Goal: Information Seeking & Learning: Learn about a topic

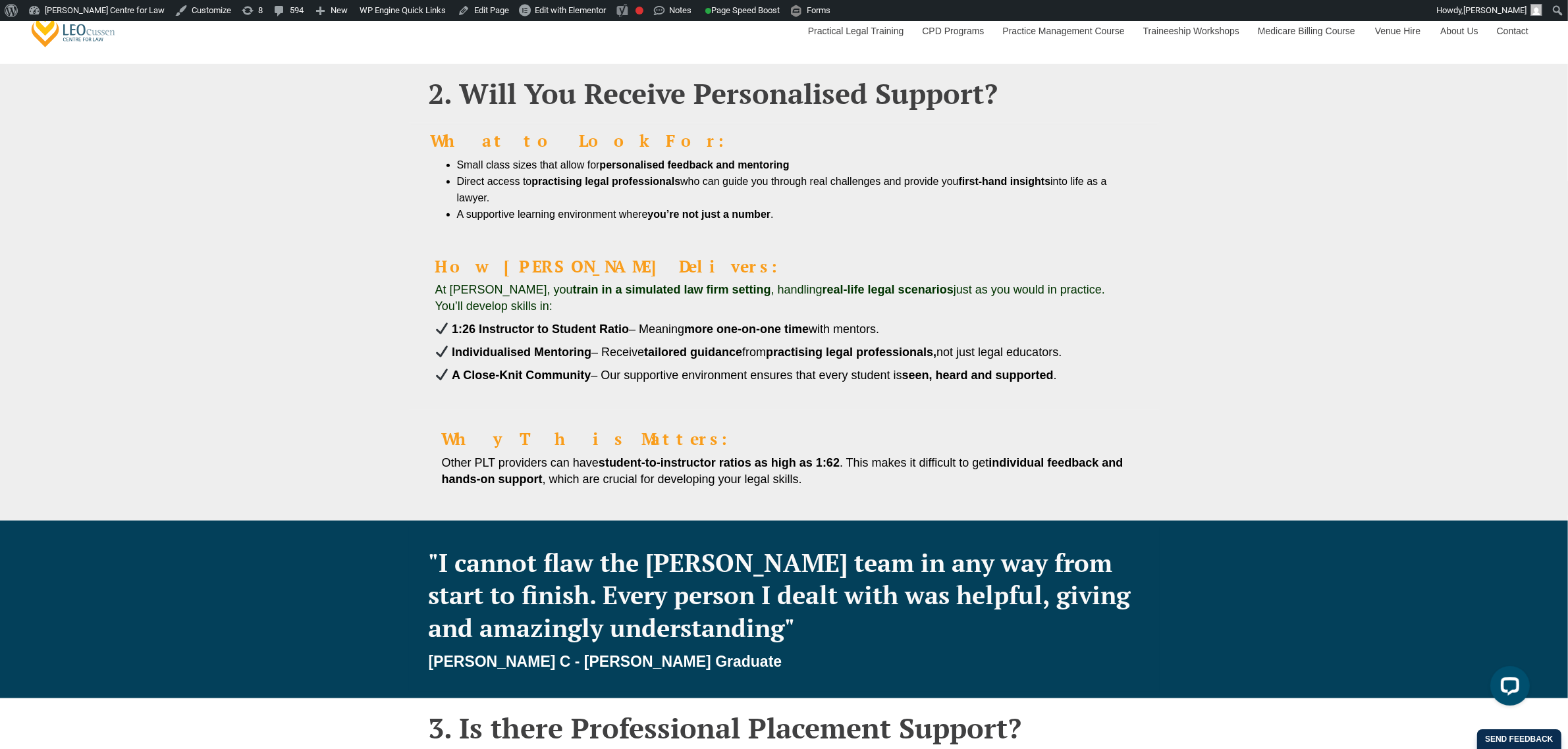
scroll to position [247, 0]
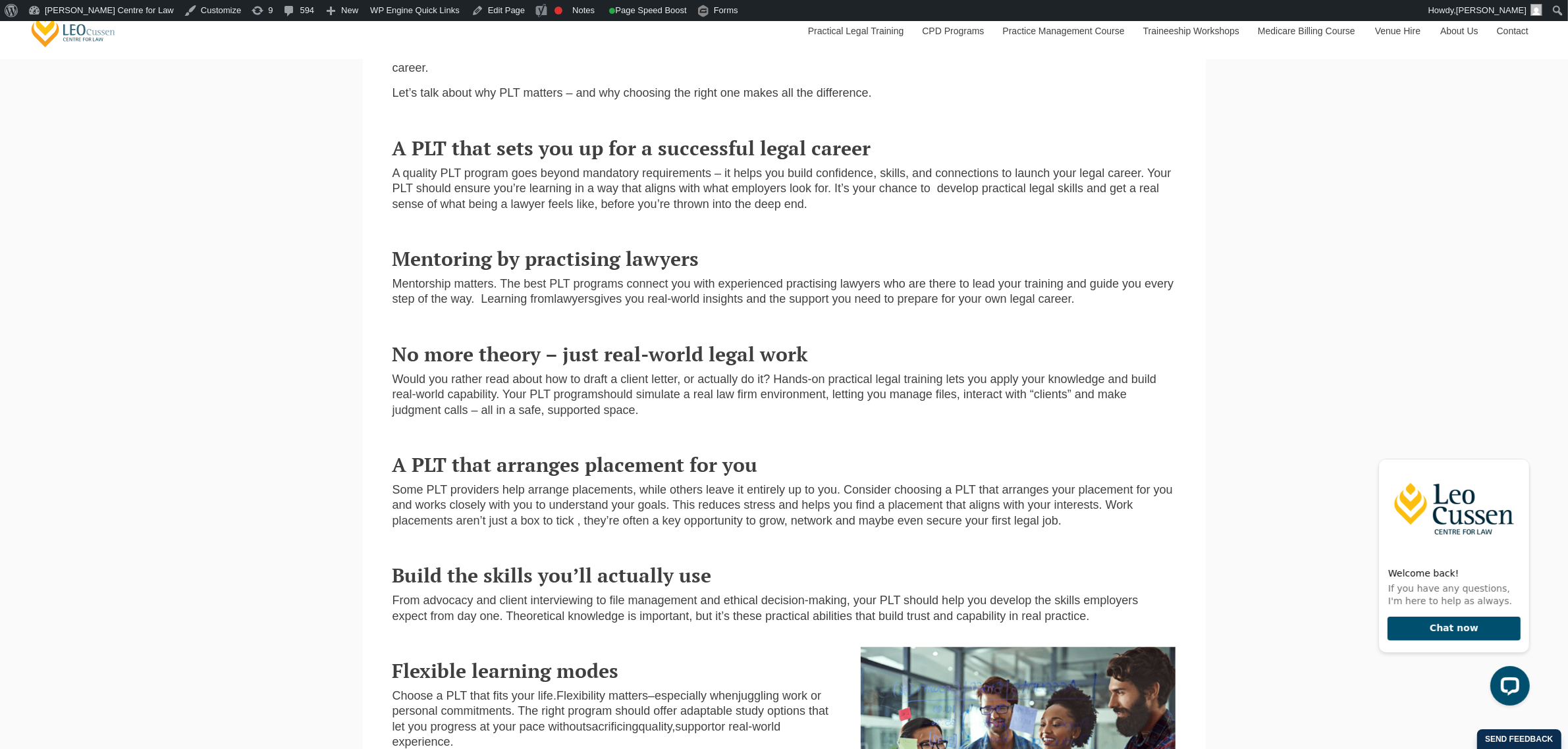
scroll to position [576, 0]
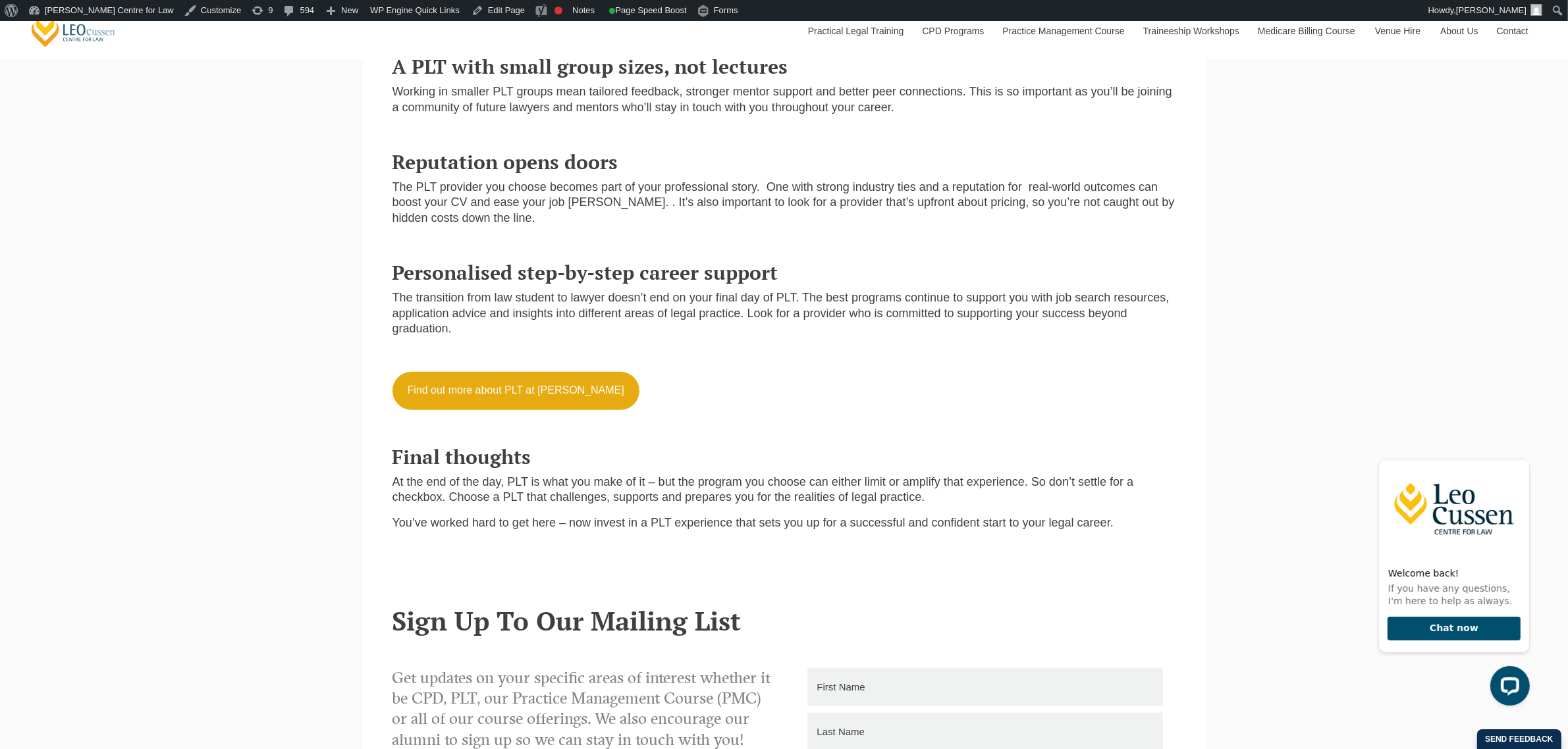
scroll to position [1399, 0]
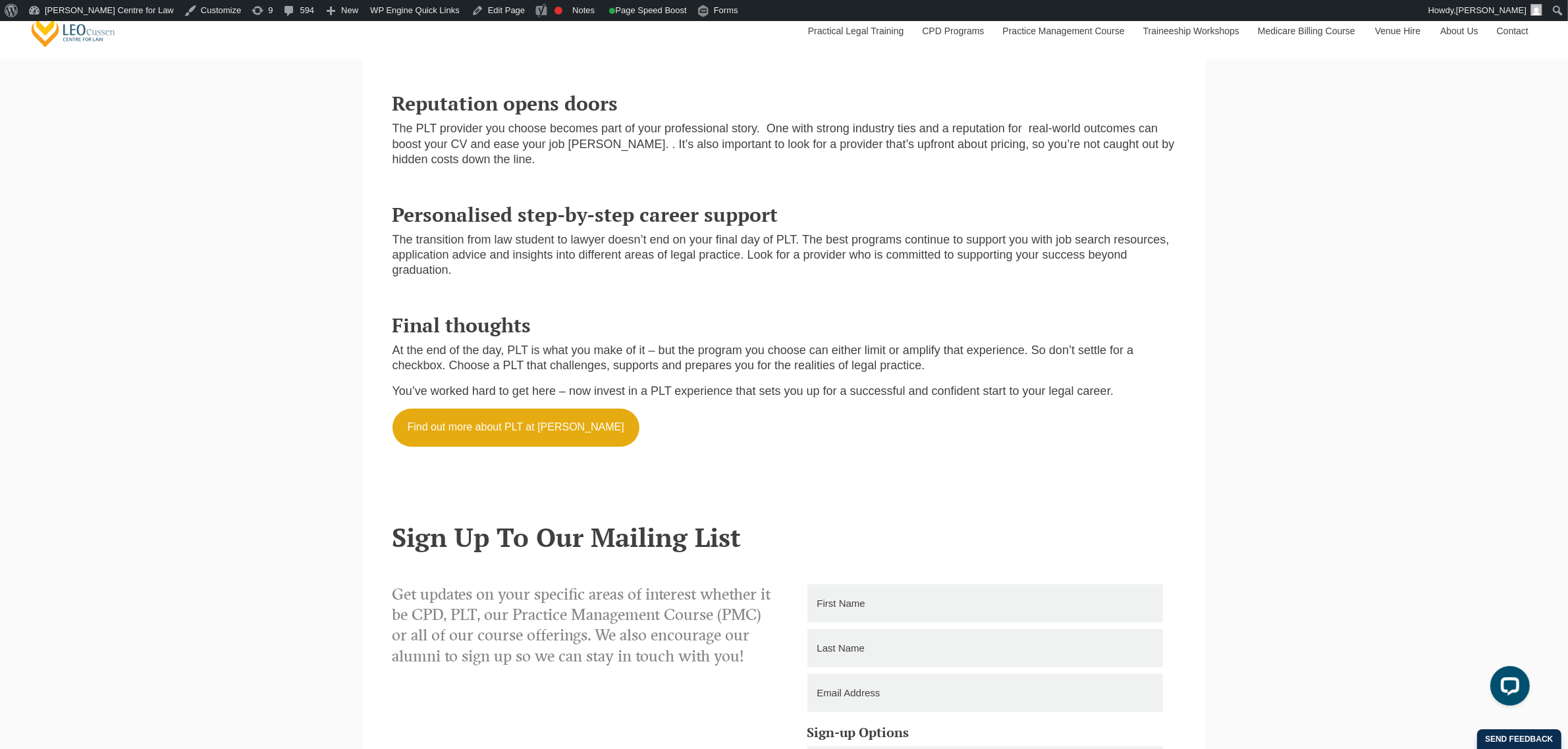
scroll to position [1481, 0]
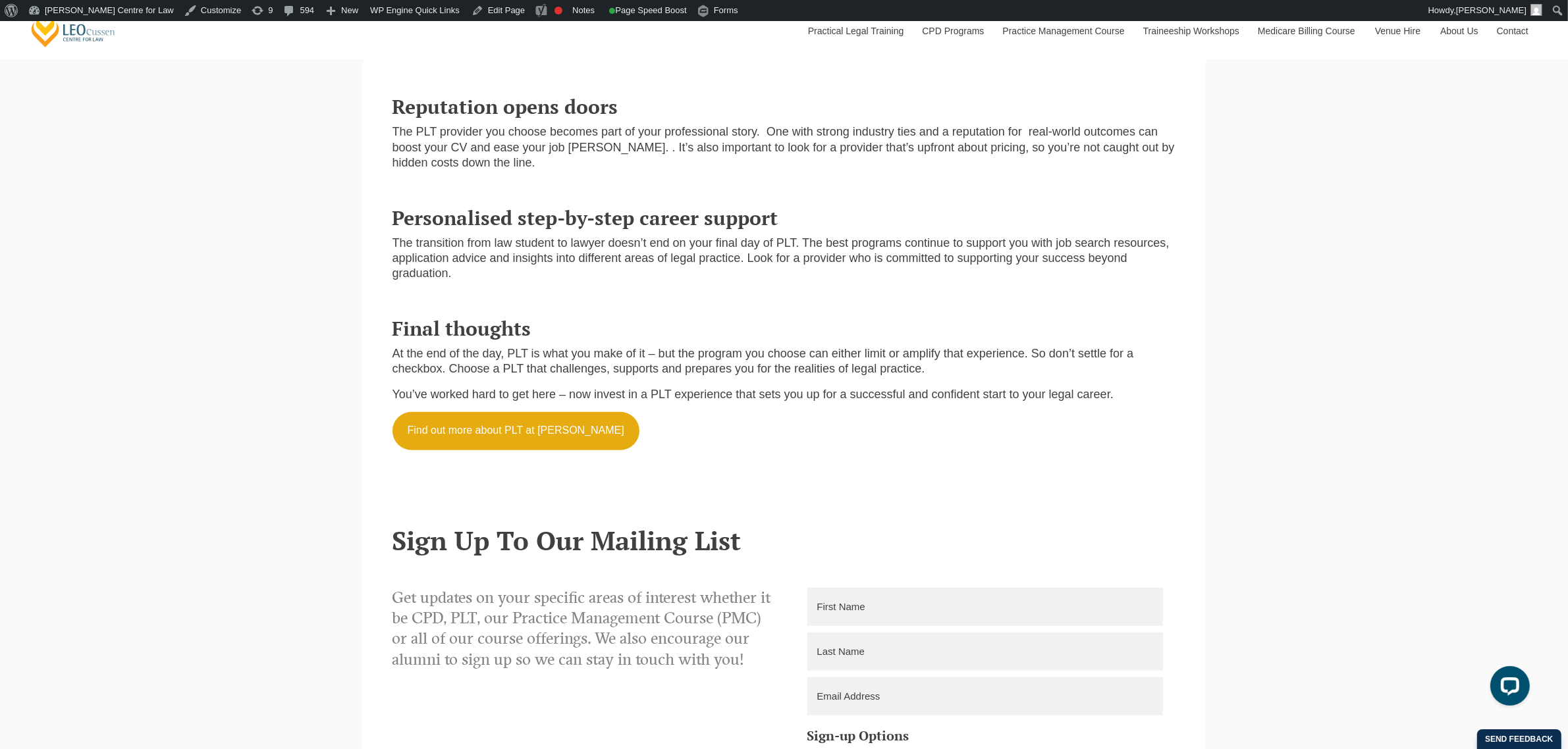
scroll to position [1481, 0]
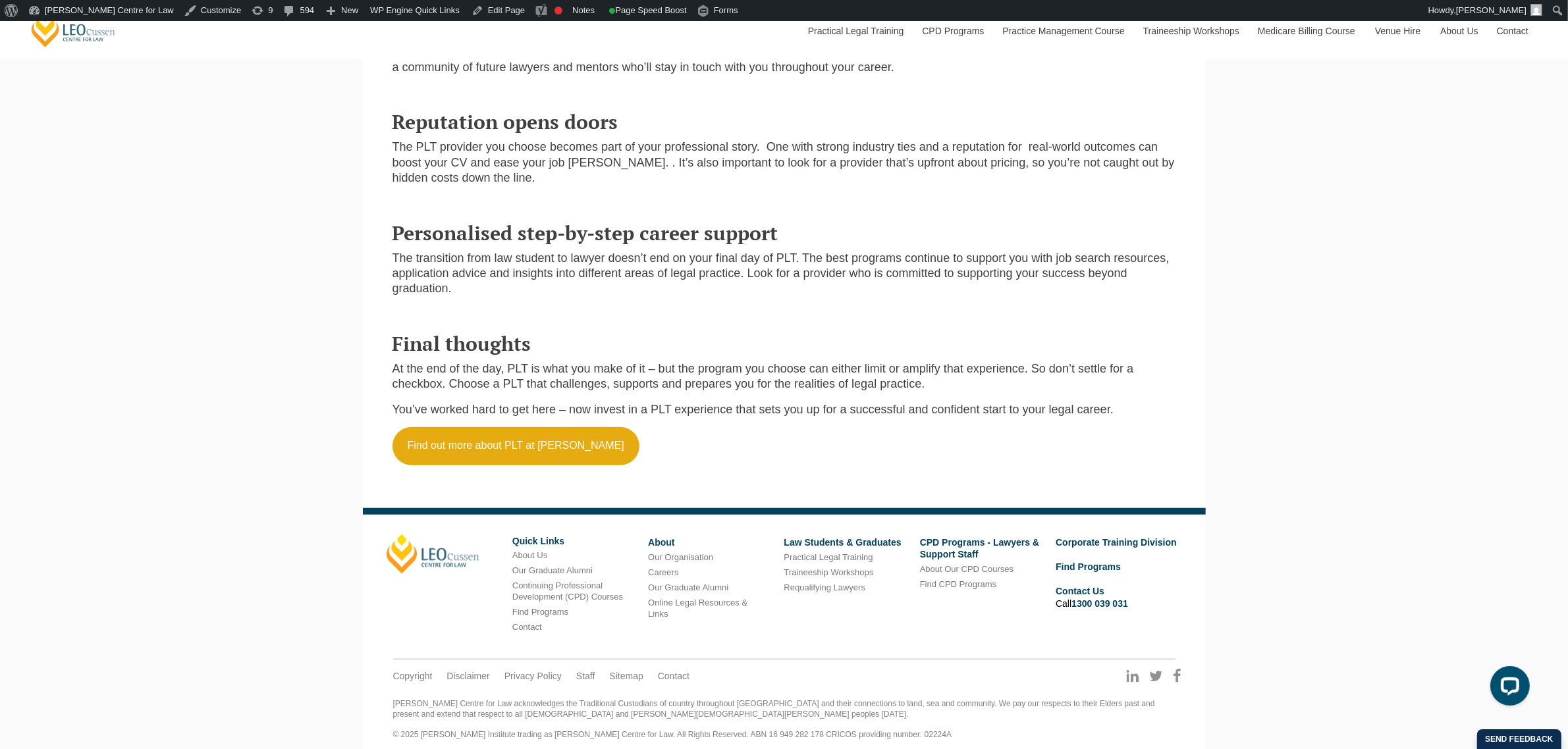
scroll to position [1450, 0]
